Goal: Transaction & Acquisition: Obtain resource

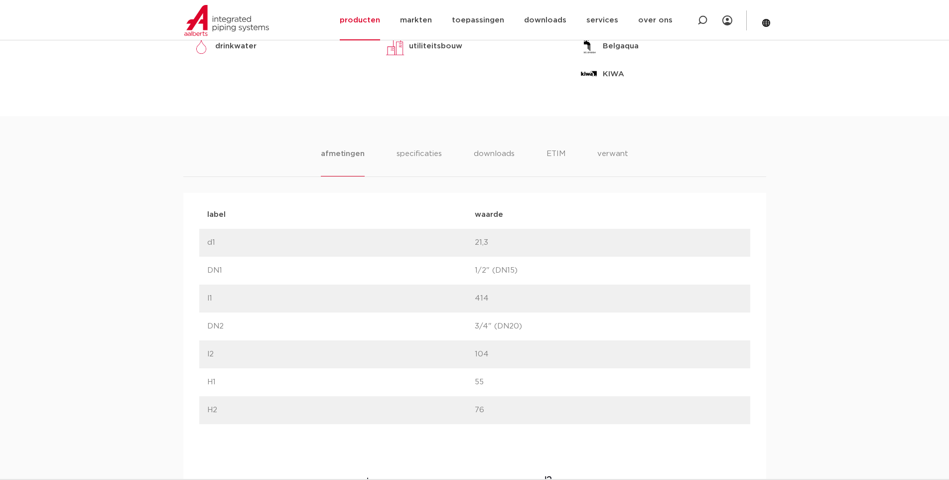
scroll to position [498, 0]
click at [618, 157] on li "verwant" at bounding box center [612, 161] width 31 height 28
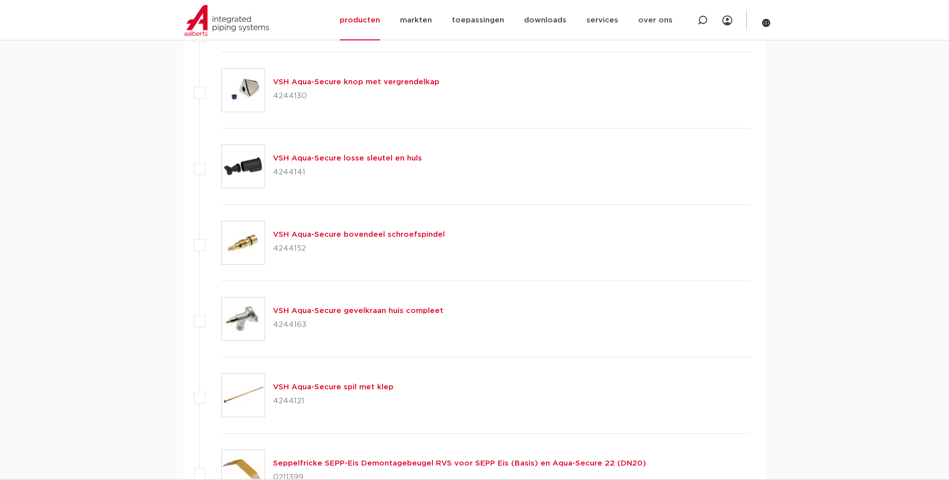
scroll to position [846, 0]
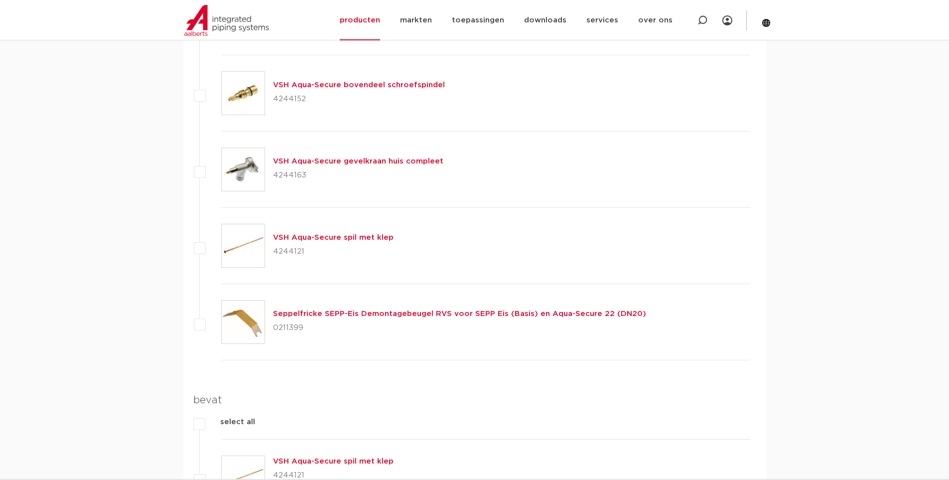
click at [335, 317] on link "Seppelfricke SEPP-Eis Demontagebeugel RVS voor SEPP Eis (Basis) en Aqua-Secure …" at bounding box center [459, 313] width 373 height 7
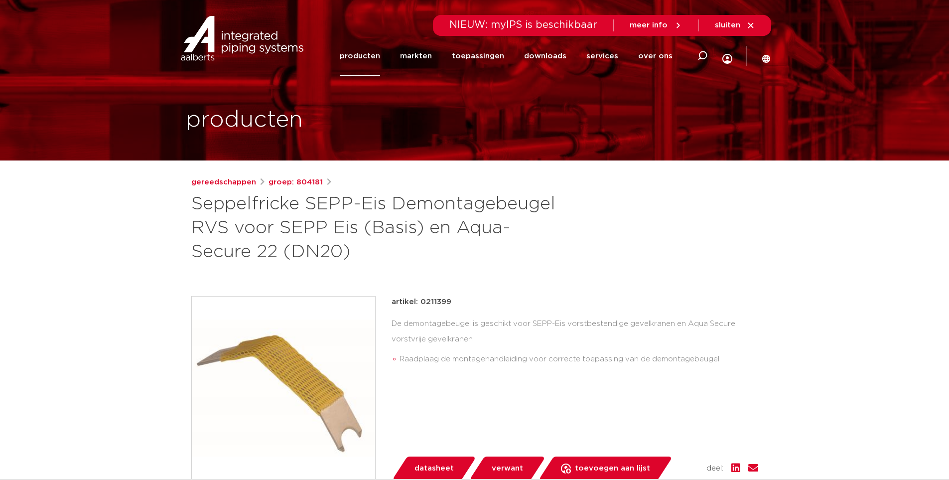
click at [520, 209] on h1 "Seppelfricke SEPP-Eis Demontagebeugel RVS voor SEPP Eis (Basis) en Aqua-Secure …" at bounding box center [378, 228] width 374 height 72
copy h1 "Demontagebeugel"
click at [444, 326] on div "De demontagebeugel is geschikt voor SEPP-Eis vorstbestendige gevelkranen en Aqu…" at bounding box center [574, 344] width 366 height 56
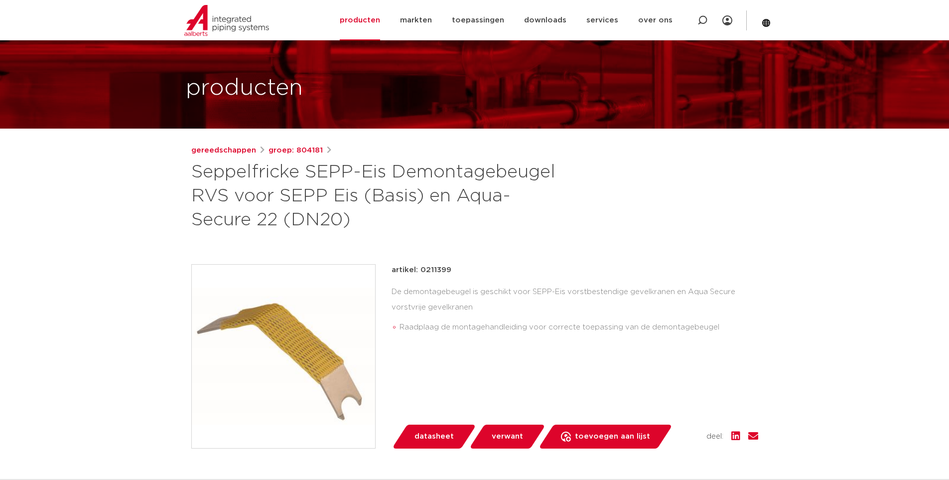
scroll to position [50, 0]
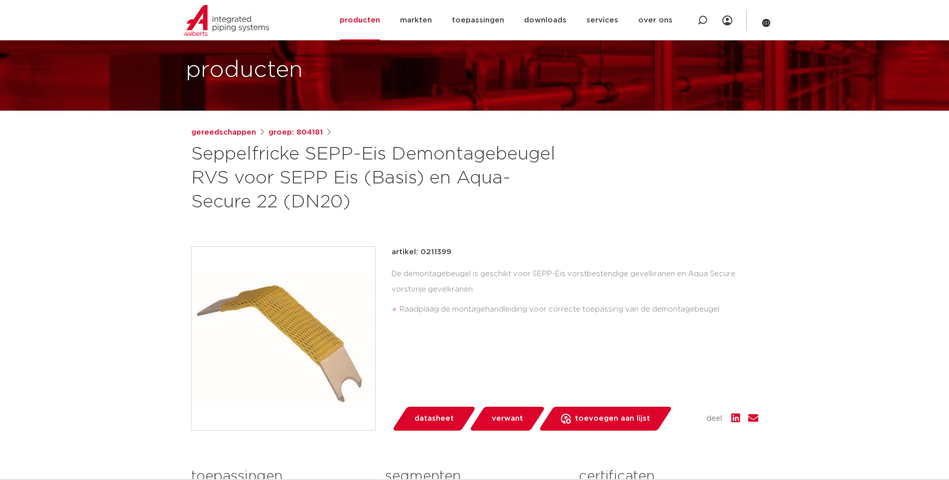
click at [426, 280] on div "De demontagebeugel is geschikt voor SEPP-Eis vorstbestendige gevelkranen en Aqu…" at bounding box center [574, 294] width 366 height 56
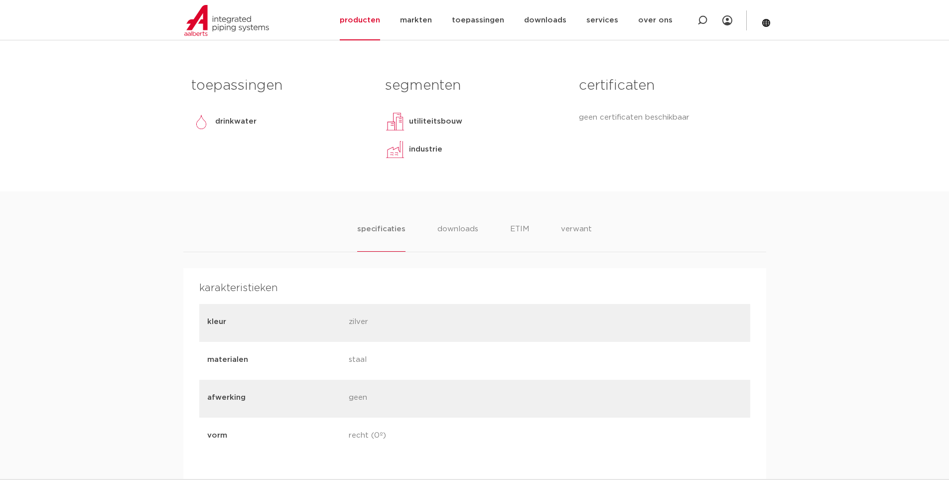
scroll to position [448, 0]
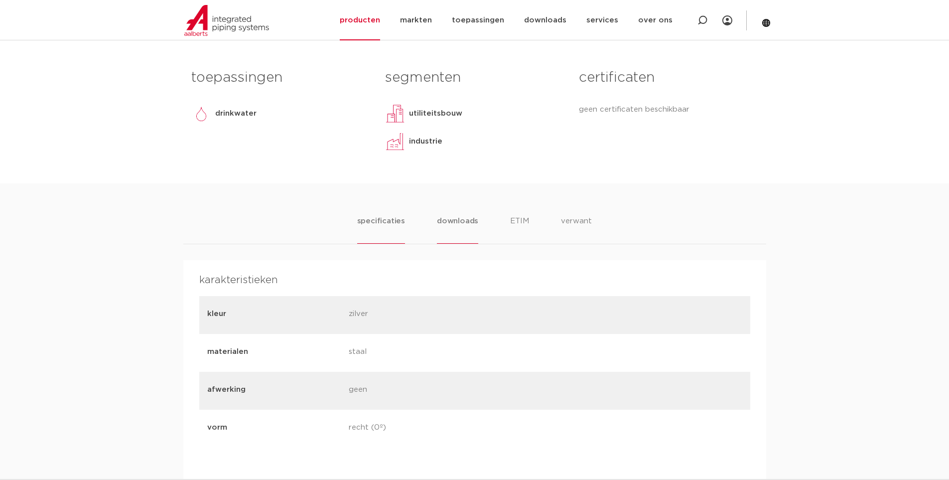
click at [446, 230] on li "downloads" at bounding box center [457, 229] width 41 height 28
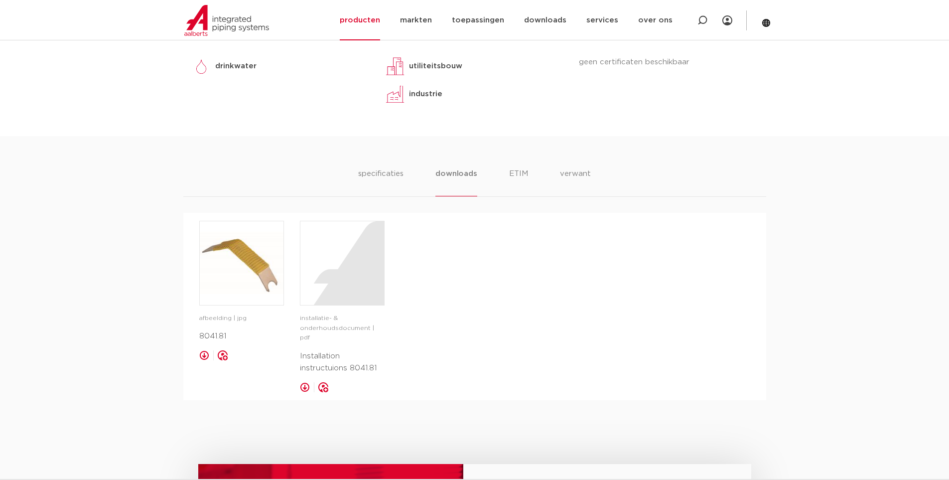
scroll to position [548, 0]
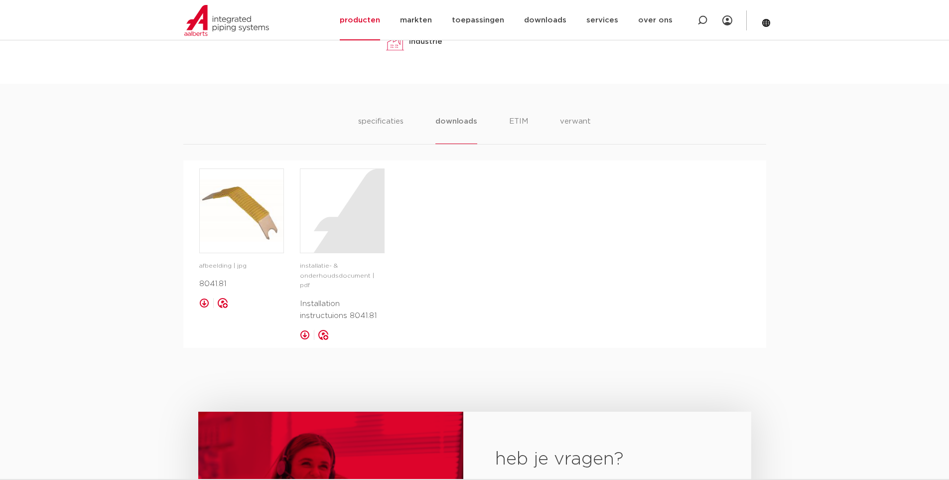
click at [330, 304] on p "Installation instructuions 8041.81" at bounding box center [342, 310] width 85 height 24
click at [304, 330] on link at bounding box center [305, 335] width 10 height 10
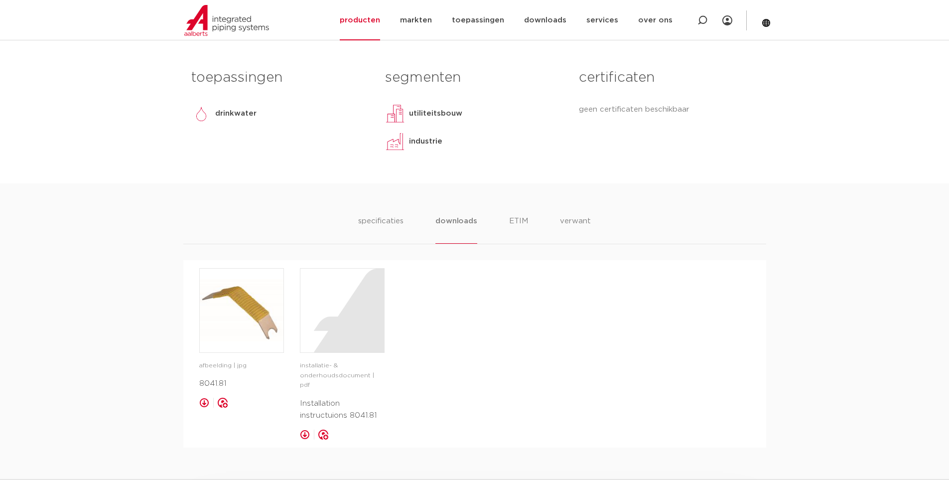
scroll to position [249, 0]
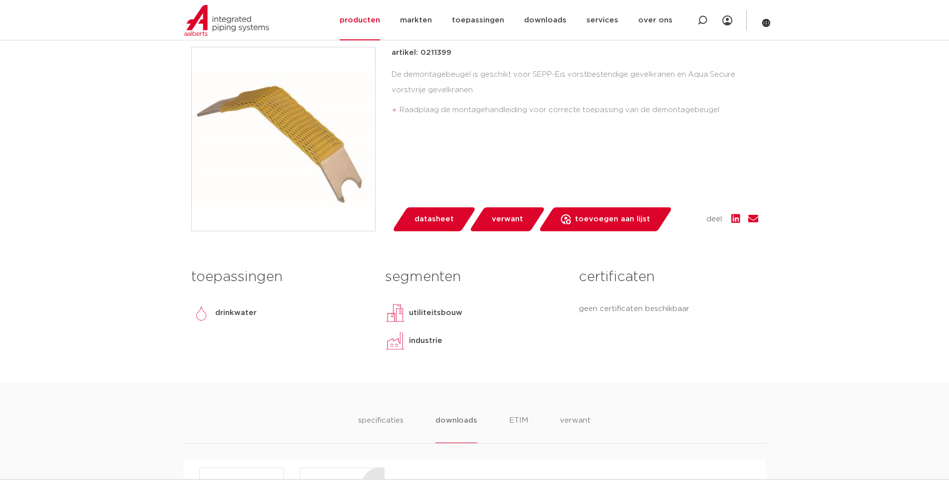
click at [425, 49] on p "artikel: 0211399" at bounding box center [421, 53] width 60 height 12
copy p "0211399"
